Goal: Find specific page/section: Find specific page/section

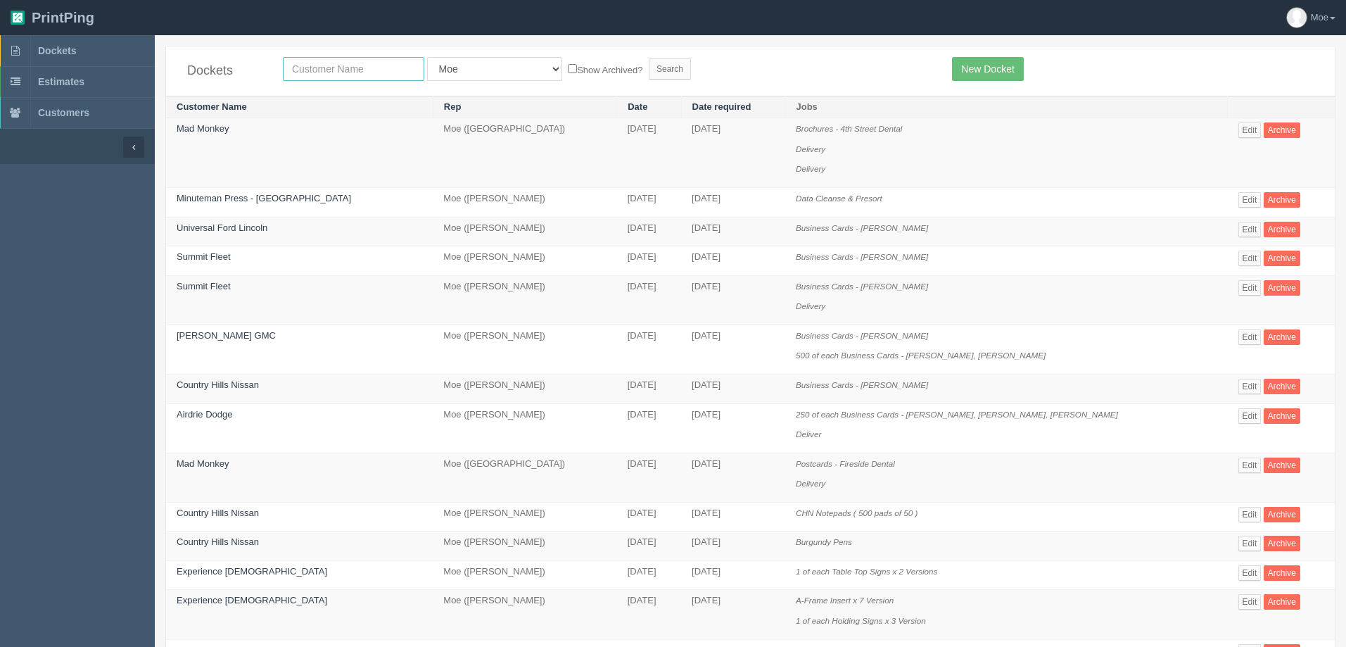
click at [354, 74] on input "text" at bounding box center [353, 69] width 141 height 24
type input "mad monkey"
click at [649, 71] on input "Search" at bounding box center [670, 68] width 42 height 21
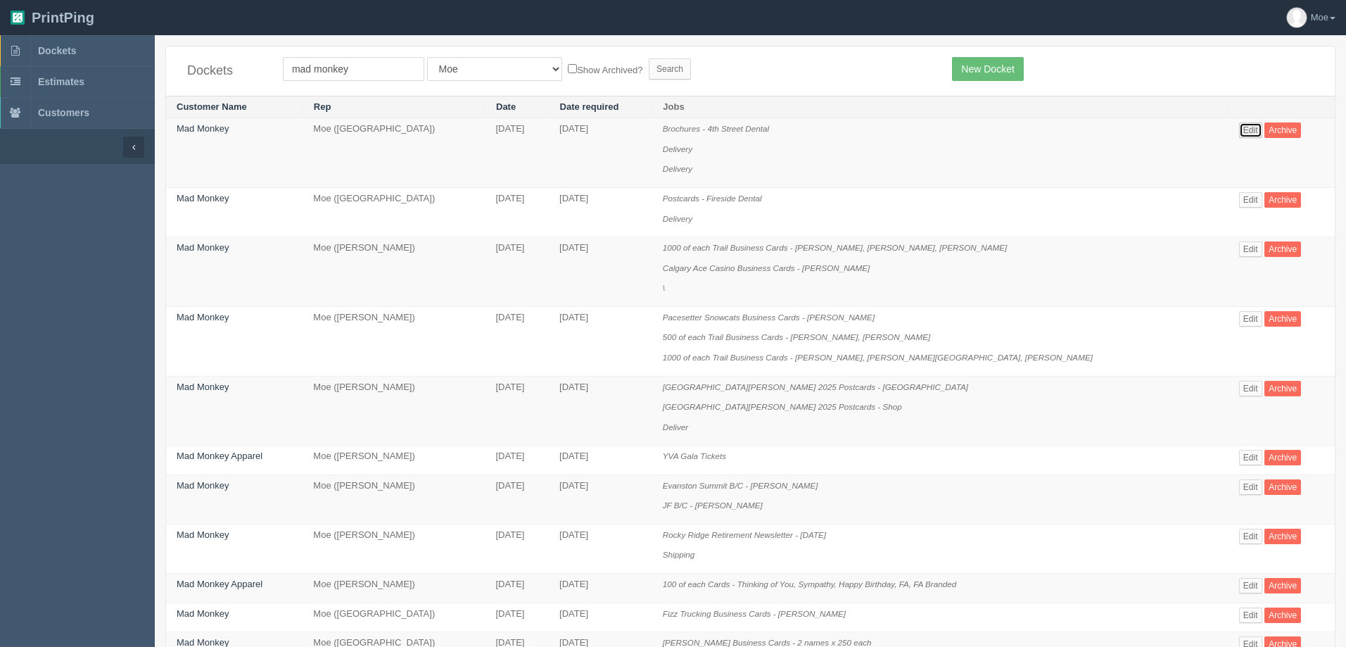
click at [1239, 132] on link "Edit" at bounding box center [1250, 129] width 23 height 15
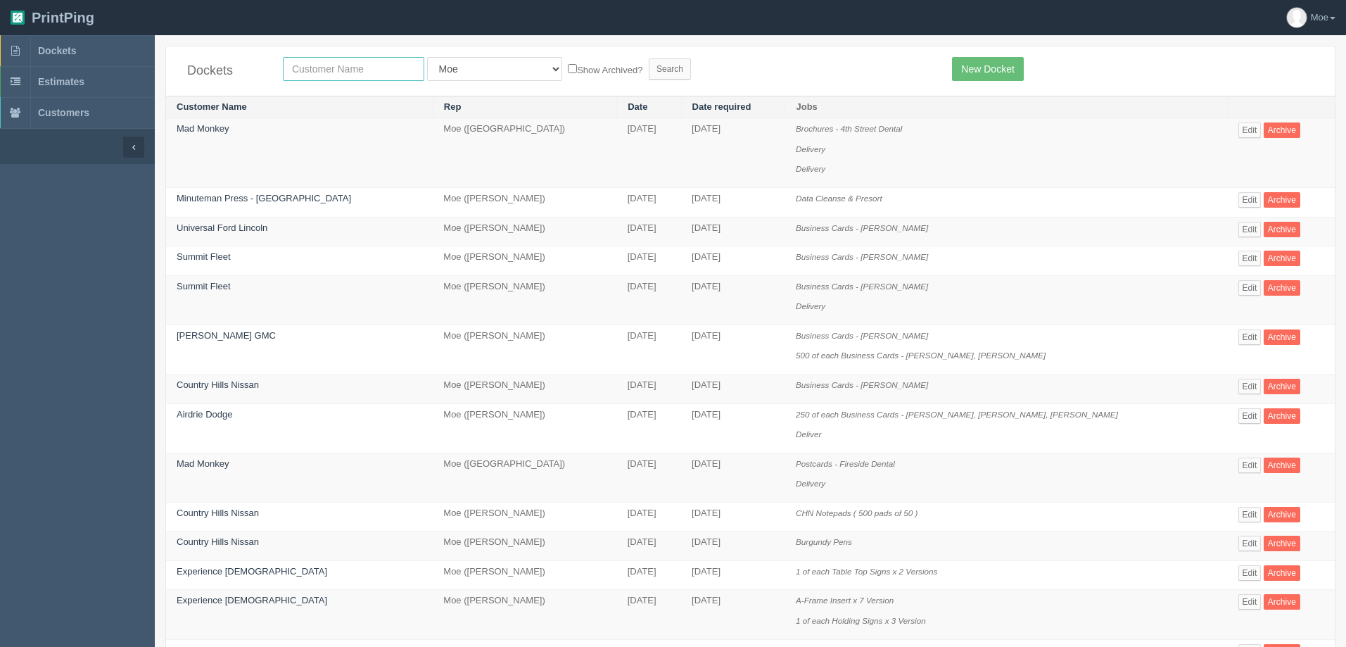
click at [376, 68] on input "text" at bounding box center [353, 69] width 141 height 24
type input "peak"
click at [649, 68] on input "Search" at bounding box center [670, 68] width 42 height 21
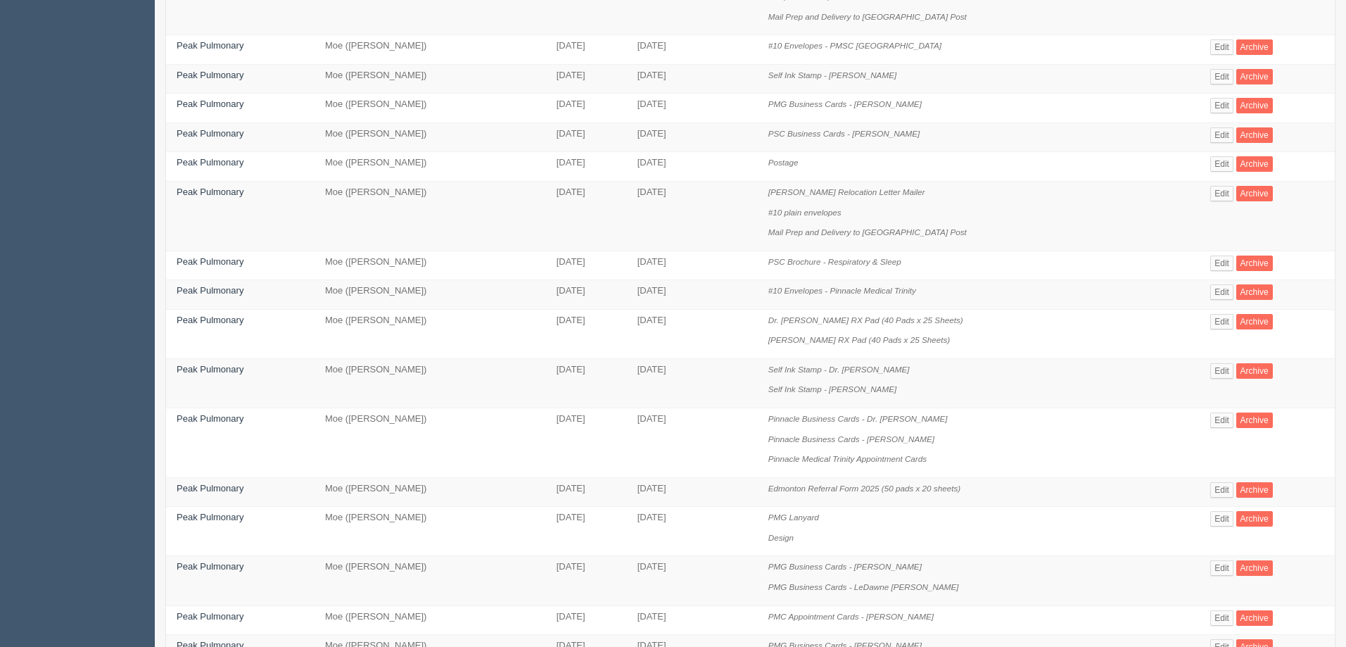
scroll to position [281, 0]
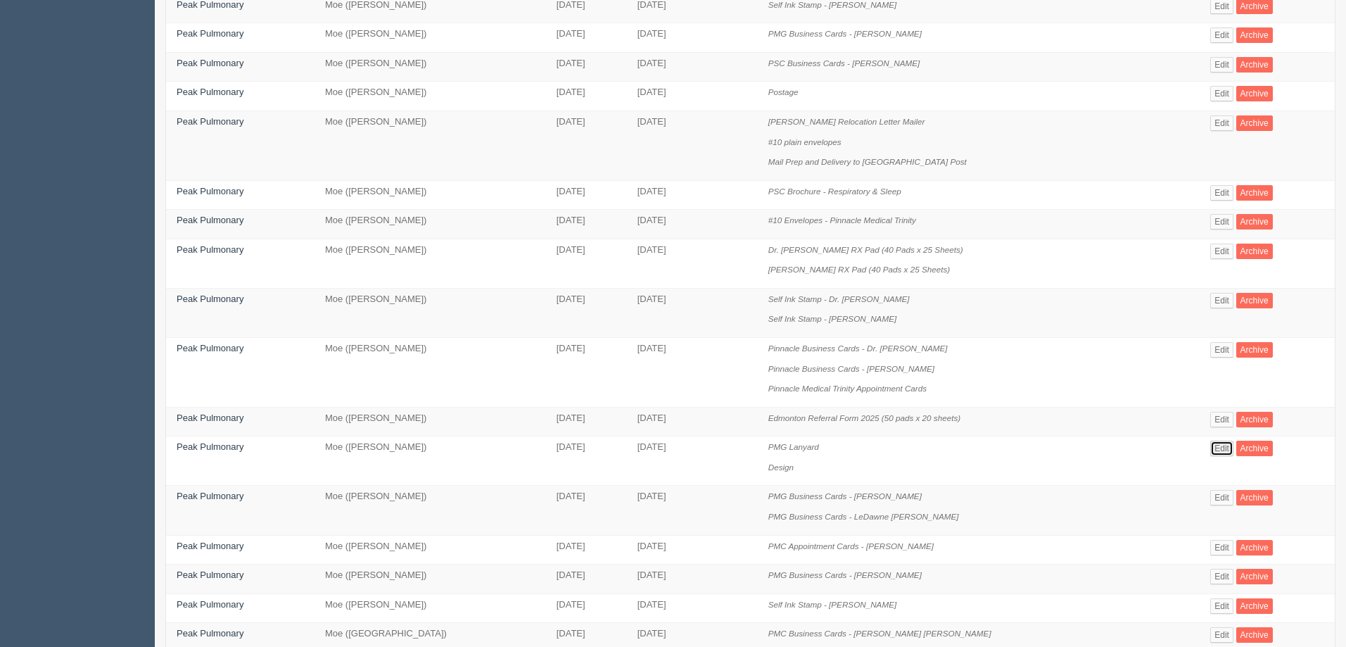
click at [1210, 447] on link "Edit" at bounding box center [1221, 447] width 23 height 15
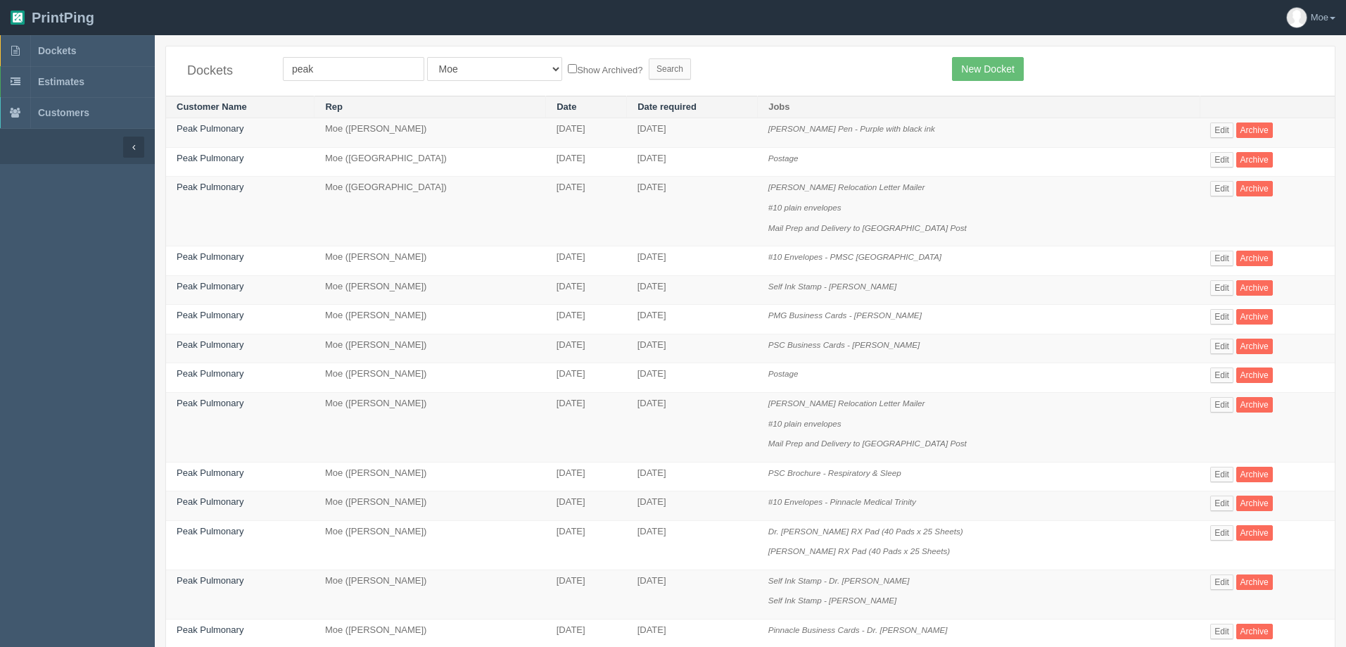
scroll to position [281, 0]
